Goal: Task Accomplishment & Management: Manage account settings

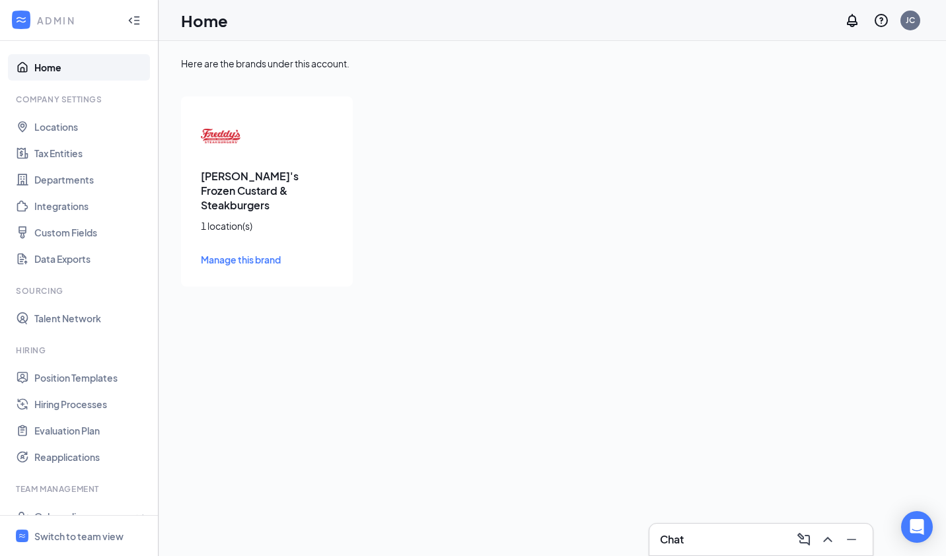
click at [40, 65] on link "Home" at bounding box center [90, 67] width 113 height 26
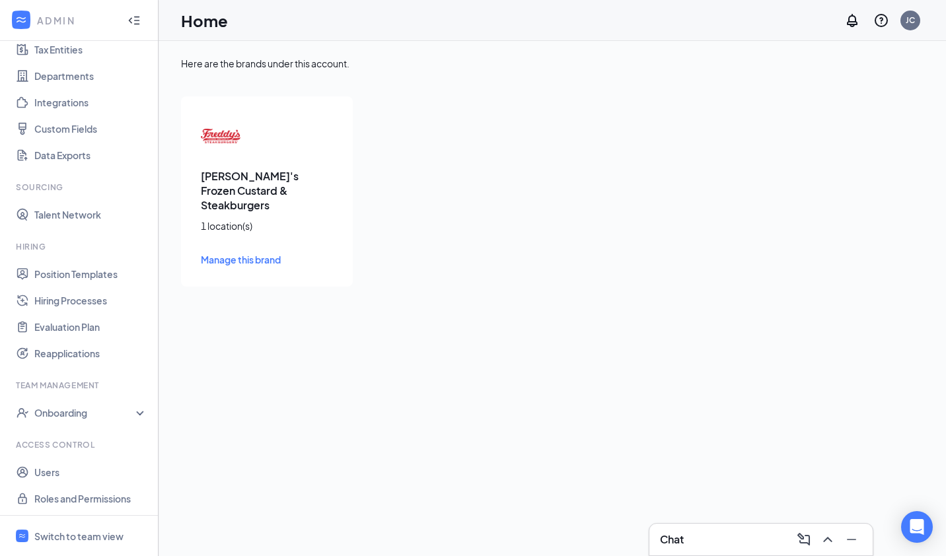
scroll to position [106, 0]
click at [133, 411] on div "Onboarding" at bounding box center [79, 411] width 159 height 26
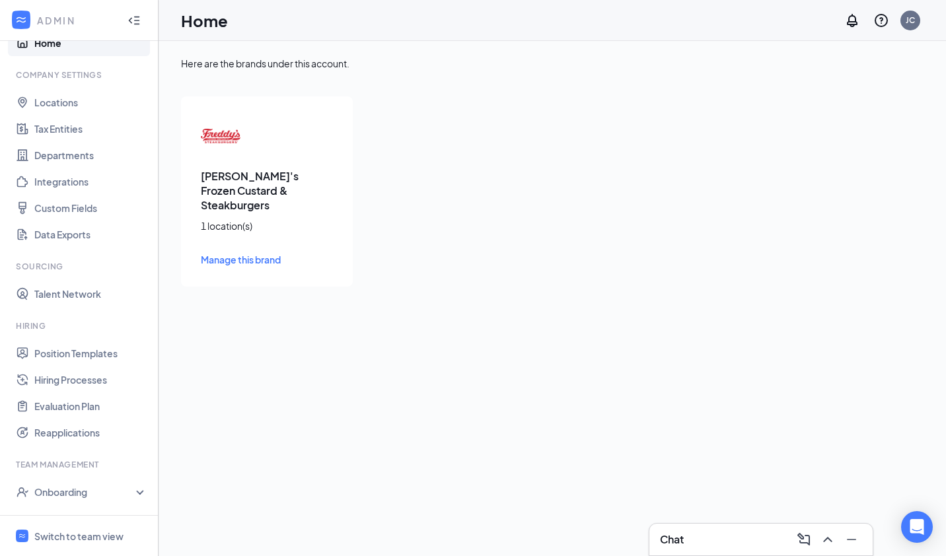
scroll to position [0, 0]
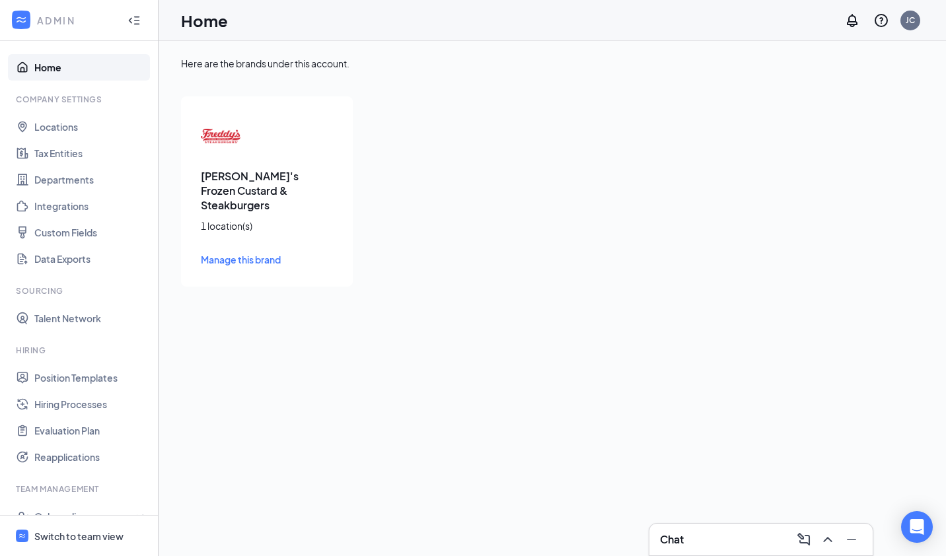
click at [84, 534] on div "Switch to team view" at bounding box center [78, 536] width 89 height 13
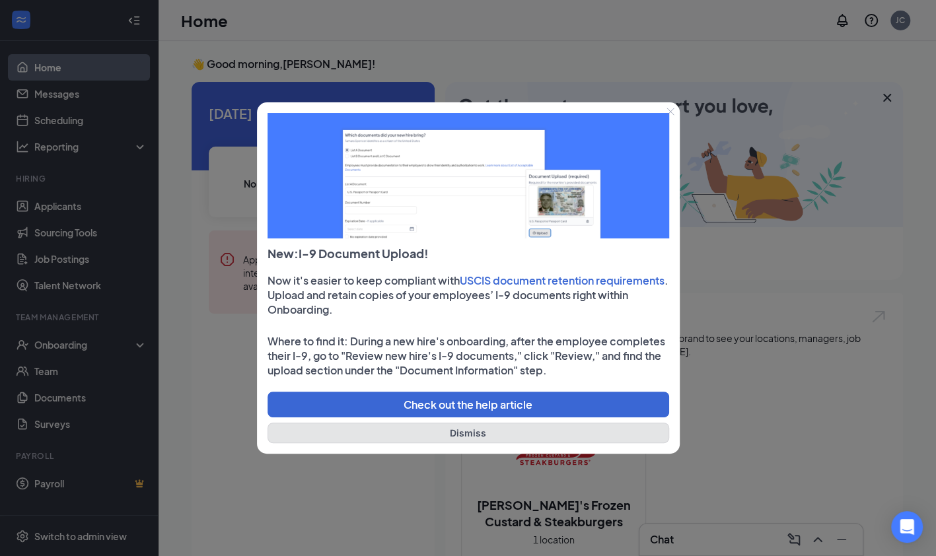
click at [400, 436] on button "Dismiss" at bounding box center [469, 433] width 402 height 20
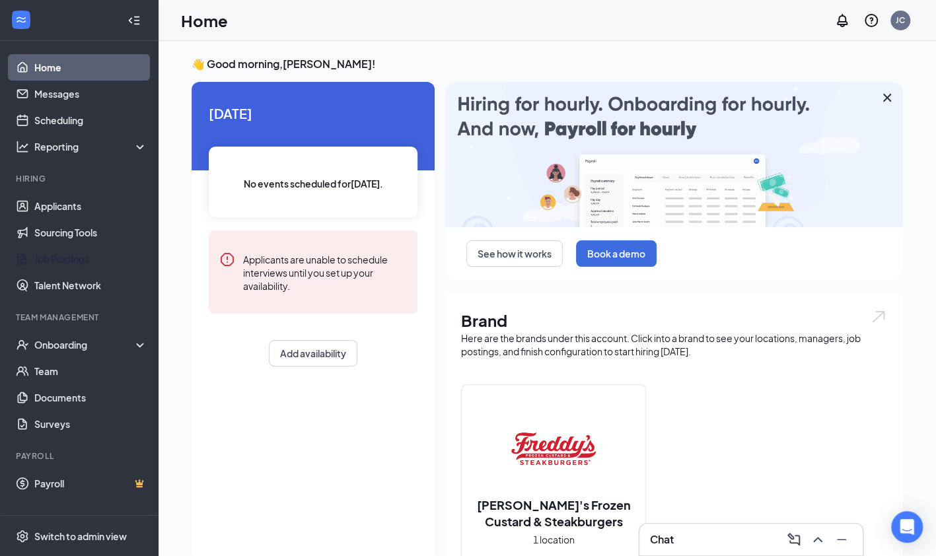
click at [81, 257] on link "Job Postings" at bounding box center [90, 259] width 113 height 26
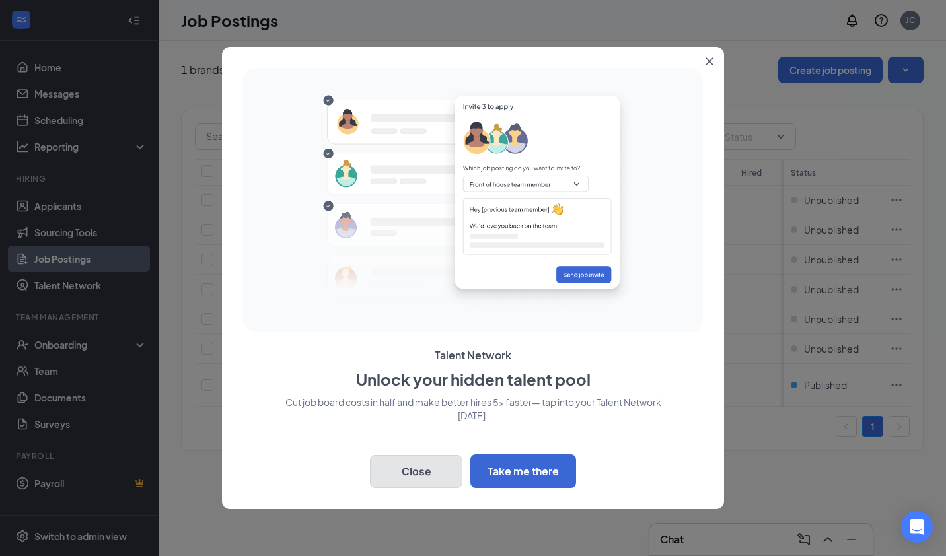
click at [428, 473] on button "Close" at bounding box center [416, 471] width 92 height 33
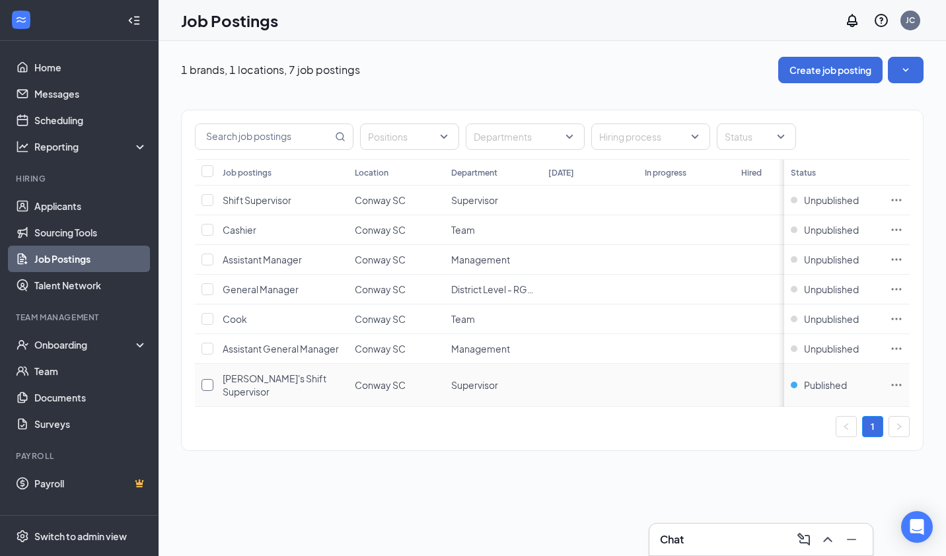
click at [211, 379] on input "checkbox" at bounding box center [208, 385] width 12 height 12
checkbox input "true"
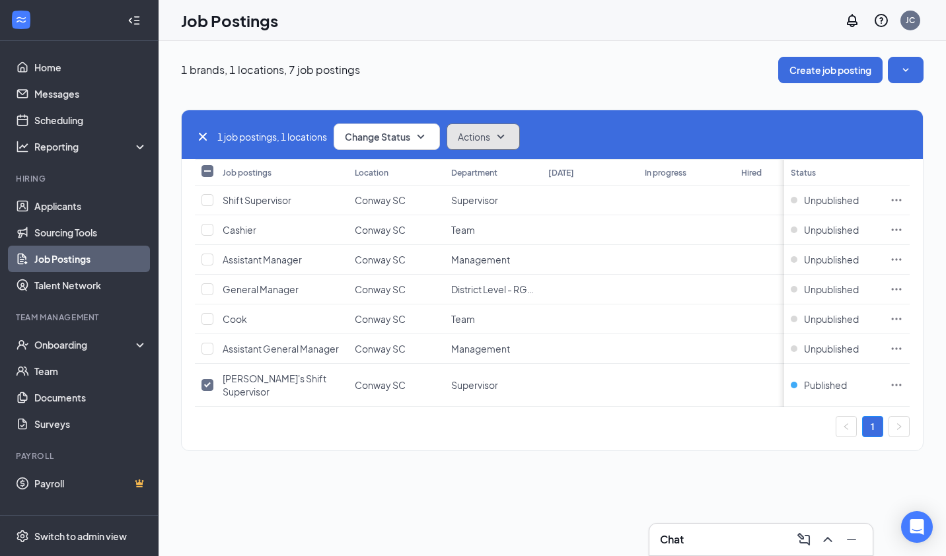
click at [505, 137] on icon "SmallChevronDown" at bounding box center [500, 137] width 7 height 4
click at [505, 137] on icon "SmallChevronUp" at bounding box center [501, 137] width 16 height 16
drag, startPoint x: 706, startPoint y: 464, endPoint x: 604, endPoint y: 445, distance: 103.4
click at [702, 463] on div "1 brands, 1 locations, 7 job postings Create job posting 1 job postings, 1 loca…" at bounding box center [553, 260] width 788 height 439
click at [560, 369] on td at bounding box center [590, 385] width 96 height 43
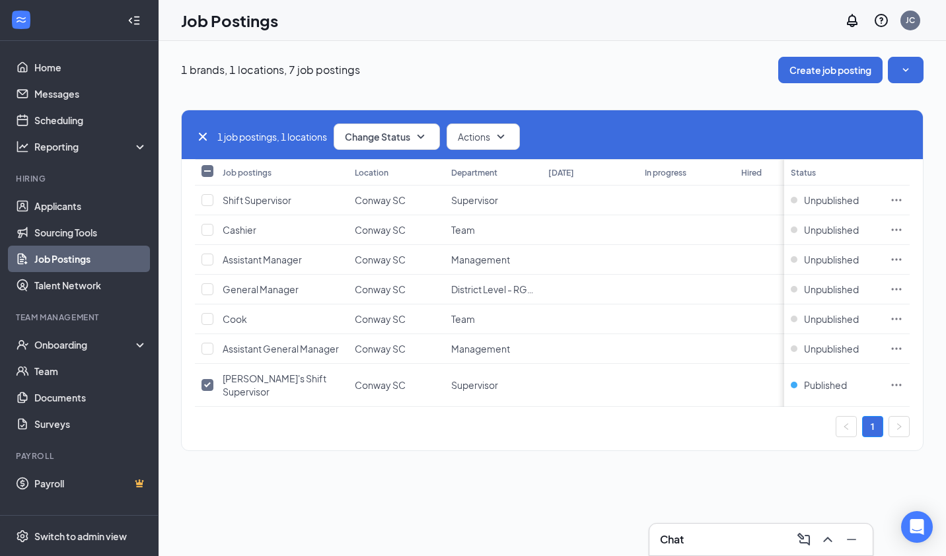
click at [562, 369] on td at bounding box center [590, 385] width 96 height 43
click at [899, 379] on icon "Ellipses" at bounding box center [896, 385] width 13 height 13
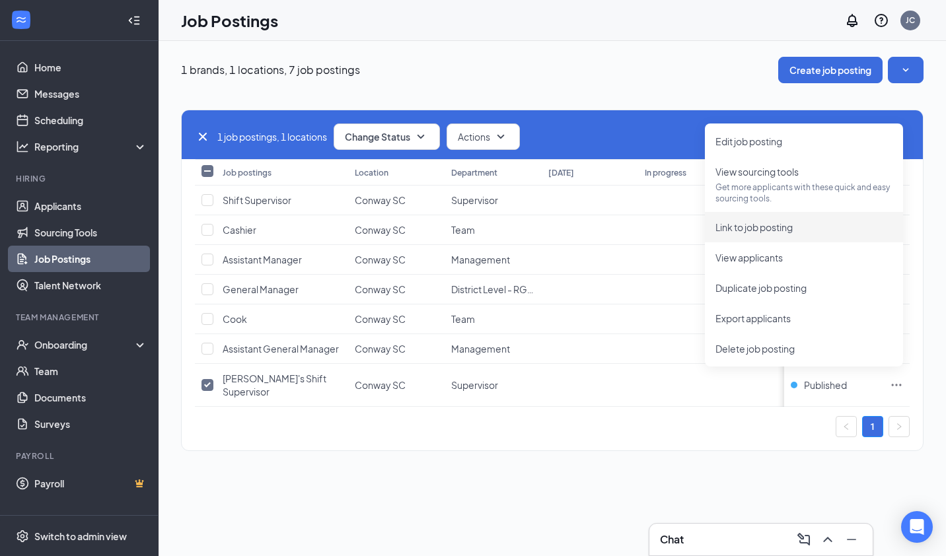
click at [773, 222] on span "Link to job posting" at bounding box center [754, 227] width 77 height 12
